Goal: Use online tool/utility: Utilize a website feature to perform a specific function

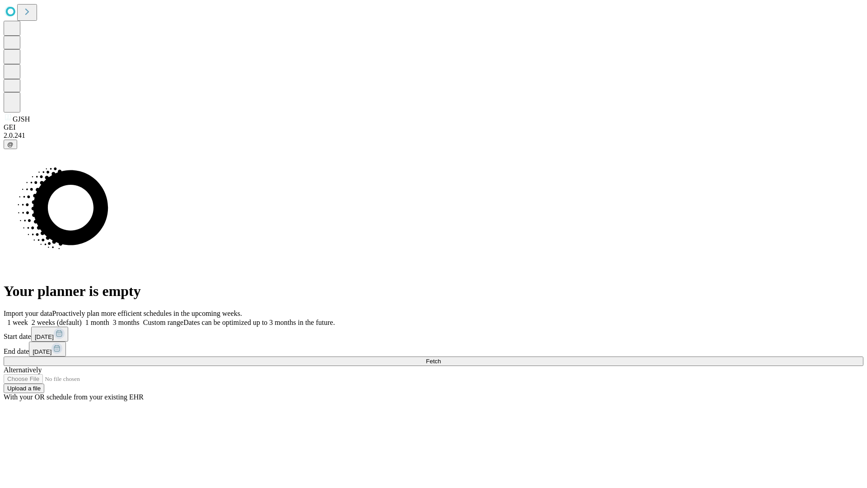
click at [441, 358] on span "Fetch" at bounding box center [433, 361] width 15 height 7
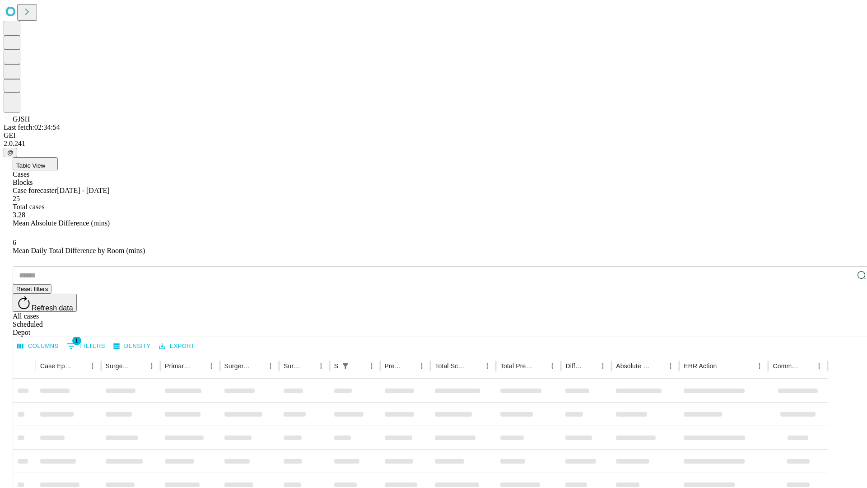
click at [45, 162] on span "Table View" at bounding box center [30, 165] width 29 height 7
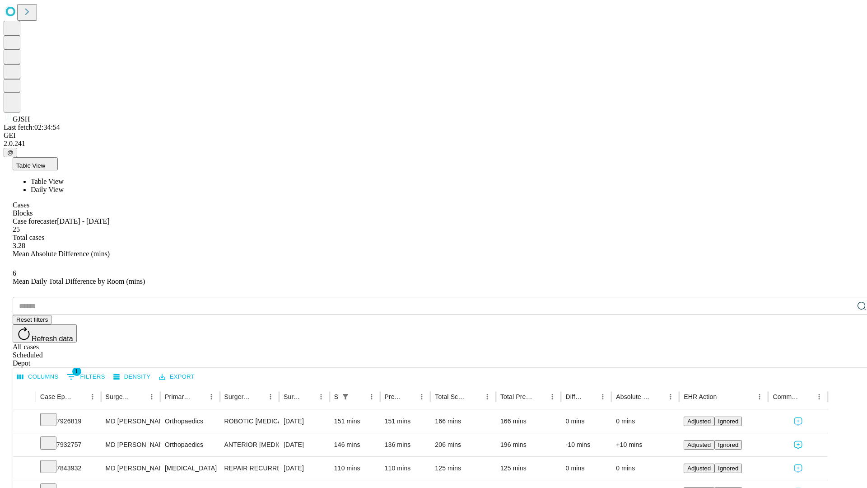
click at [64, 186] on span "Daily View" at bounding box center [47, 190] width 33 height 8
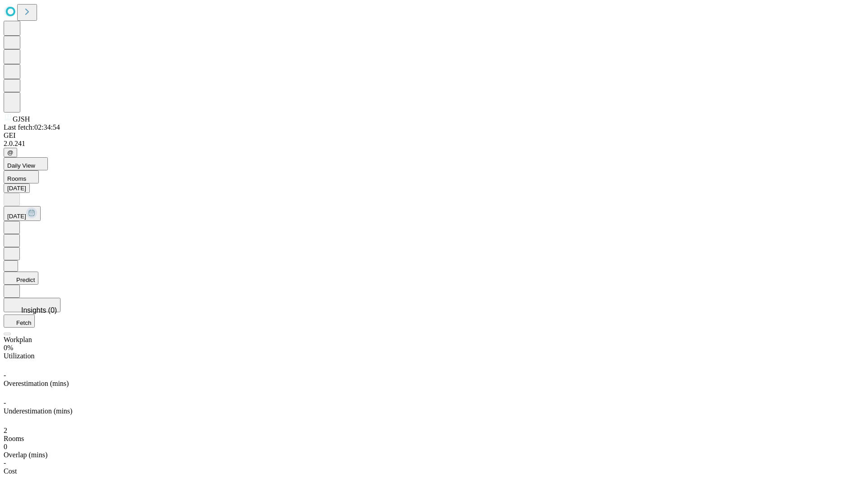
click at [38, 271] on button "Predict" at bounding box center [21, 277] width 35 height 13
